Goal: Task Accomplishment & Management: Manage account settings

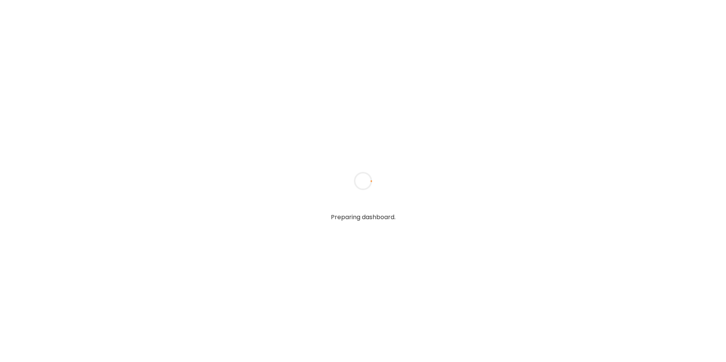
type textarea "**********"
type input "**********"
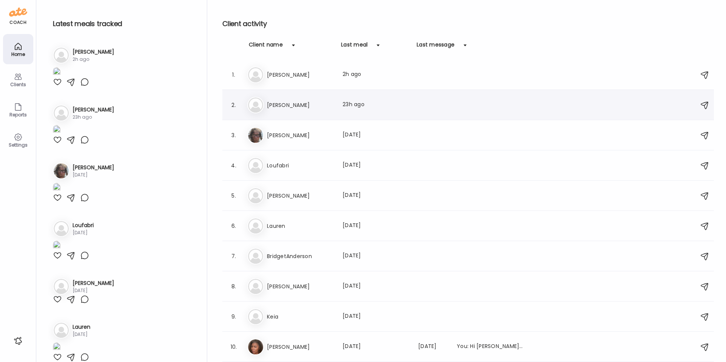
click at [276, 110] on div "He [PERSON_NAME] Last meal: 23h ago" at bounding box center [469, 105] width 444 height 17
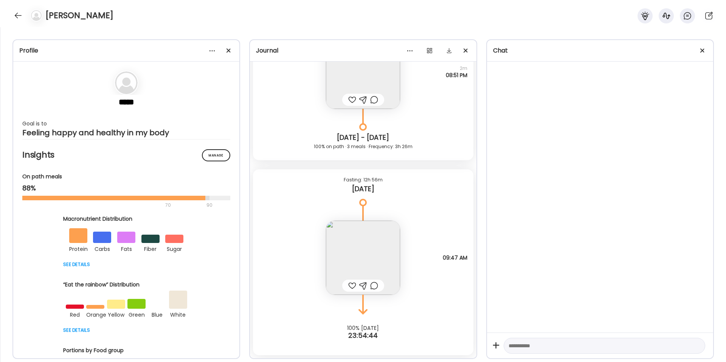
scroll to position [8943, 0]
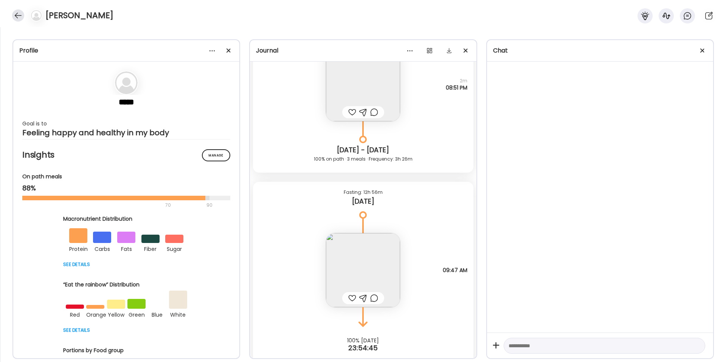
click at [18, 12] on div at bounding box center [18, 15] width 12 height 12
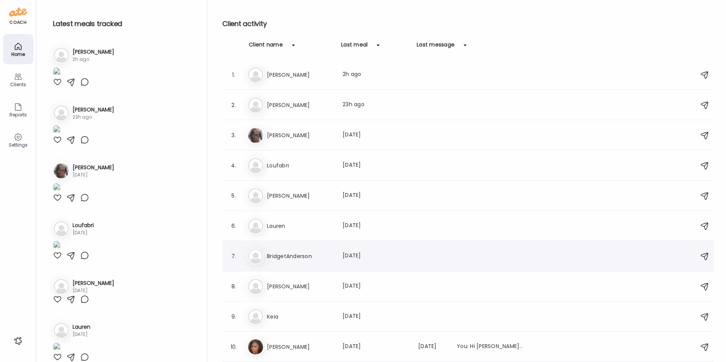
click at [282, 255] on h3 "BridgetAnderson" at bounding box center [300, 256] width 67 height 9
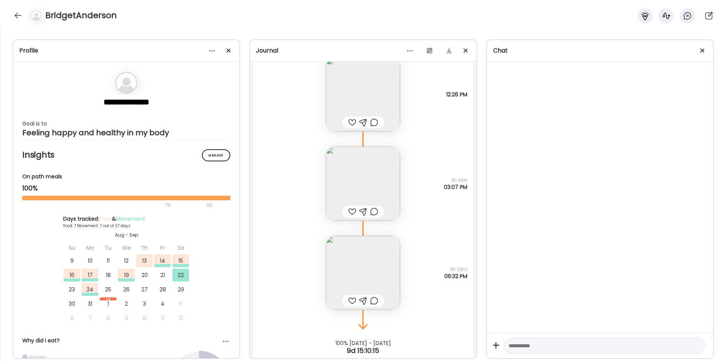
scroll to position [3376, 0]
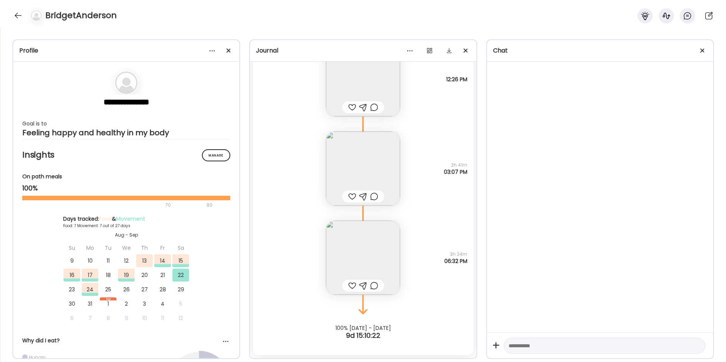
click at [350, 250] on img at bounding box center [363, 258] width 74 height 74
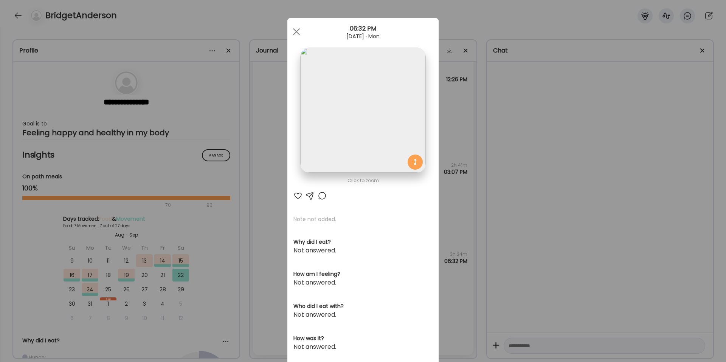
click at [459, 228] on div "Ate Coach Dashboard Wahoo! It’s official Take a moment to set up your Coach Pro…" at bounding box center [363, 181] width 726 height 362
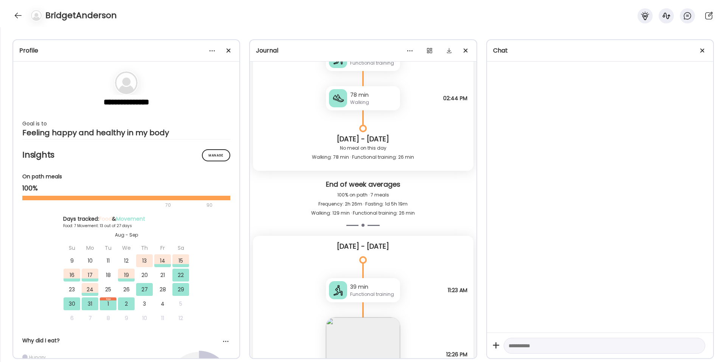
scroll to position [3060, 0]
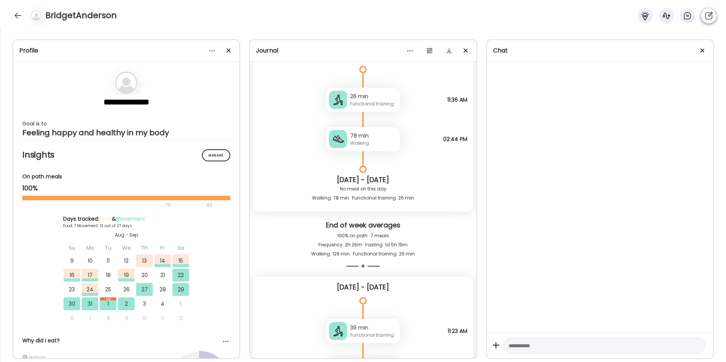
click at [708, 17] on icon at bounding box center [708, 15] width 9 height 9
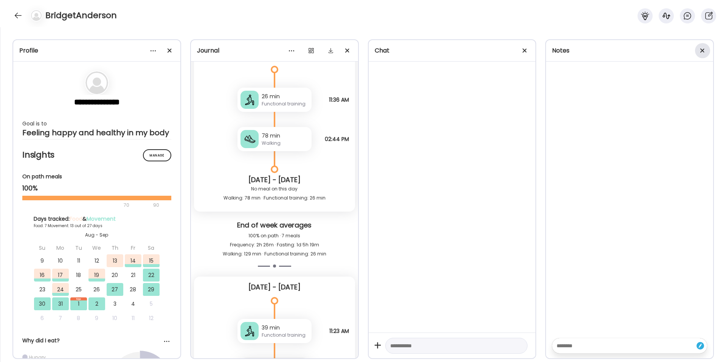
click at [701, 51] on span at bounding box center [702, 50] width 4 height 4
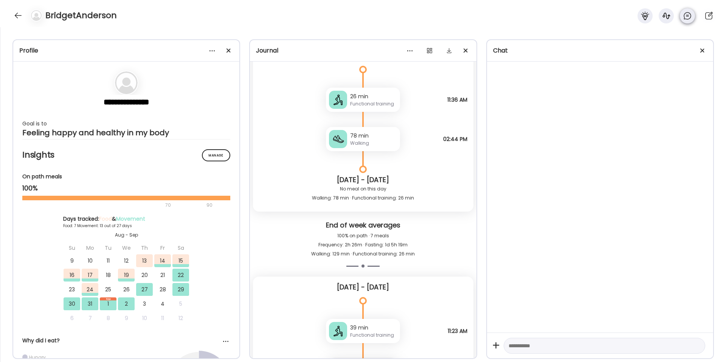
click at [686, 16] on icon at bounding box center [687, 16] width 2 height 0
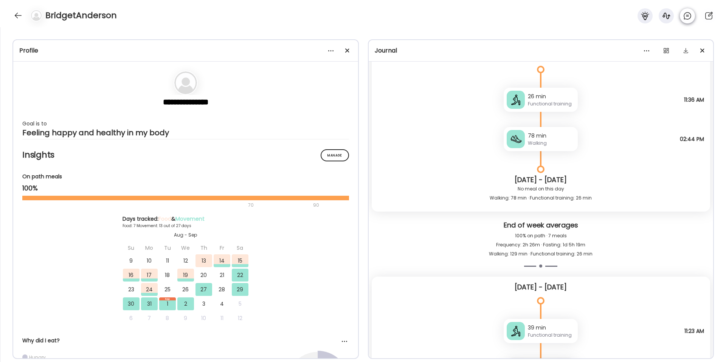
click at [686, 16] on icon at bounding box center [687, 16] width 2 height 0
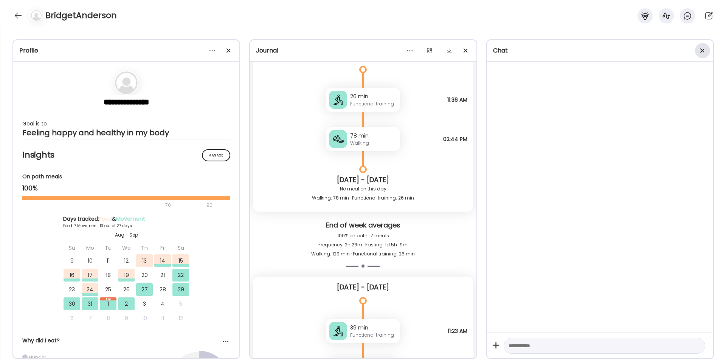
click at [702, 49] on div at bounding box center [702, 50] width 15 height 15
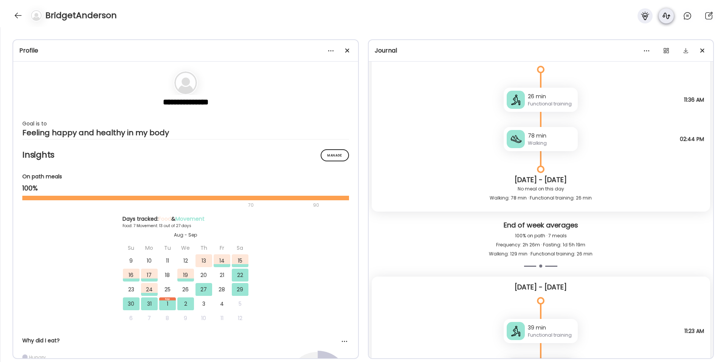
click at [669, 19] on icon at bounding box center [666, 15] width 9 height 9
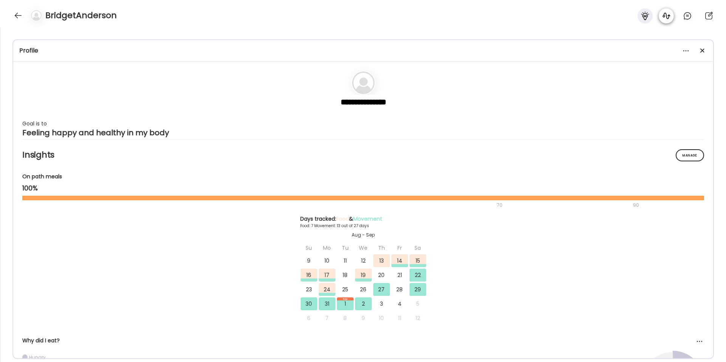
click at [669, 19] on icon at bounding box center [666, 15] width 9 height 9
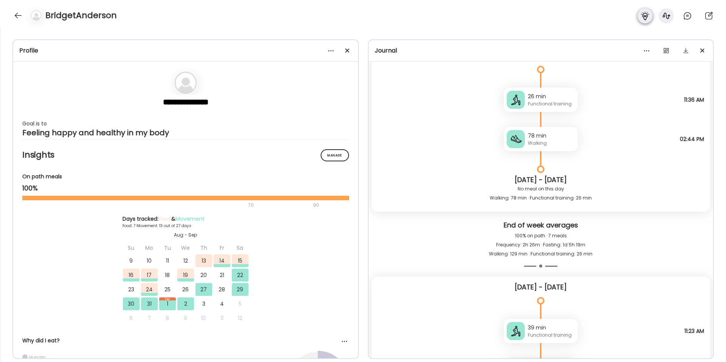
click at [646, 17] on icon at bounding box center [644, 15] width 9 height 9
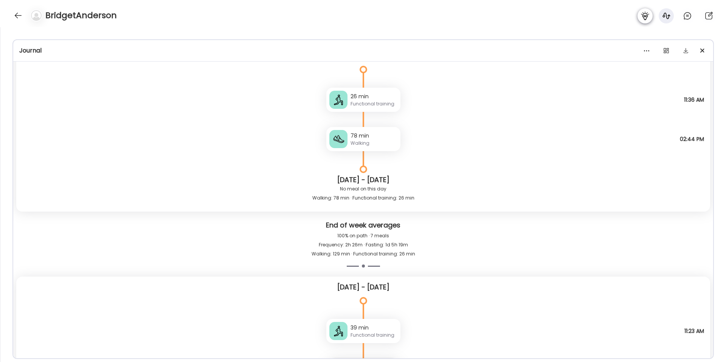
click at [646, 17] on icon at bounding box center [644, 15] width 9 height 9
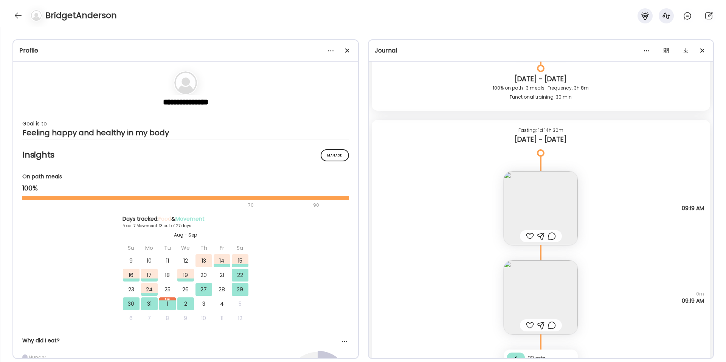
scroll to position [2634, 0]
